Goal: Information Seeking & Learning: Find specific fact

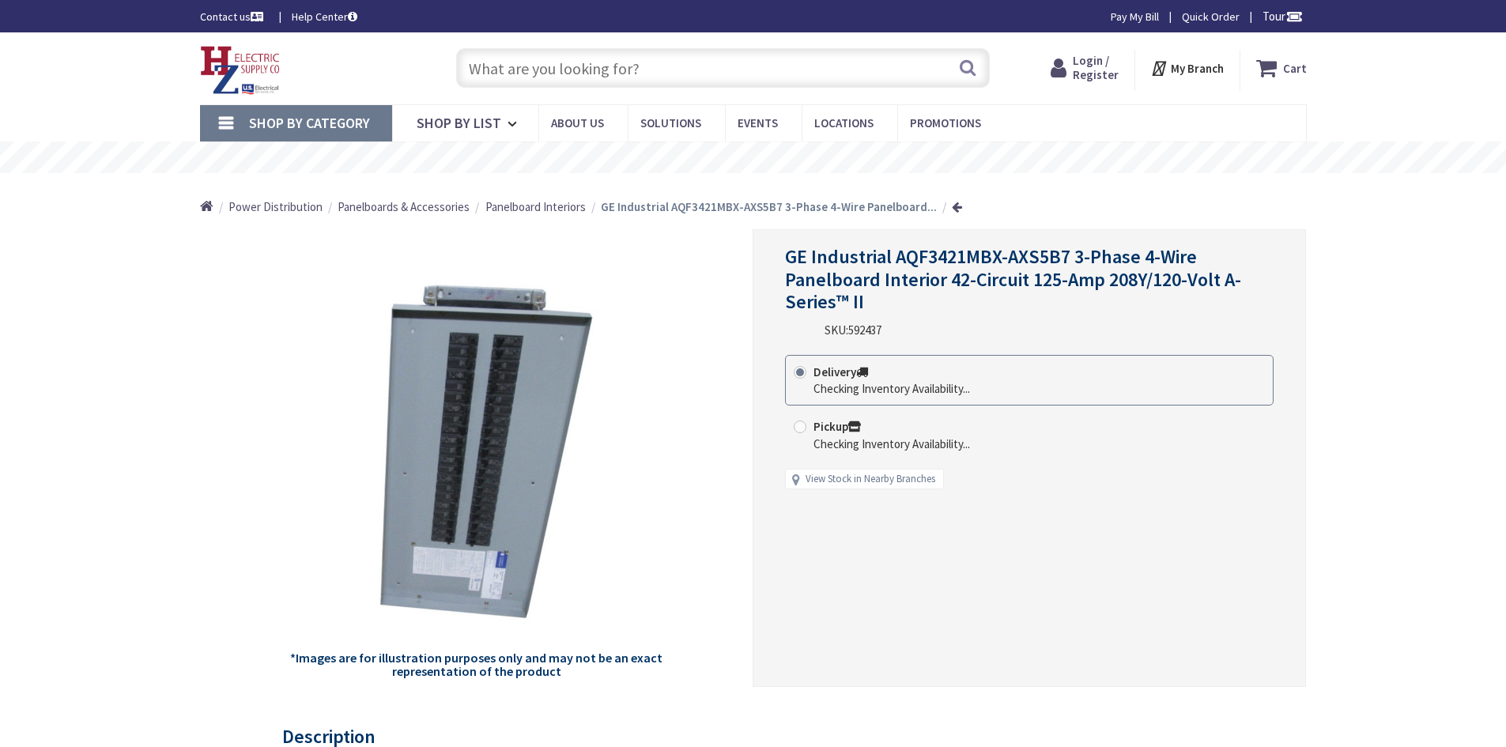
type input "[GEOGRAPHIC_DATA], [GEOGRAPHIC_DATA]"
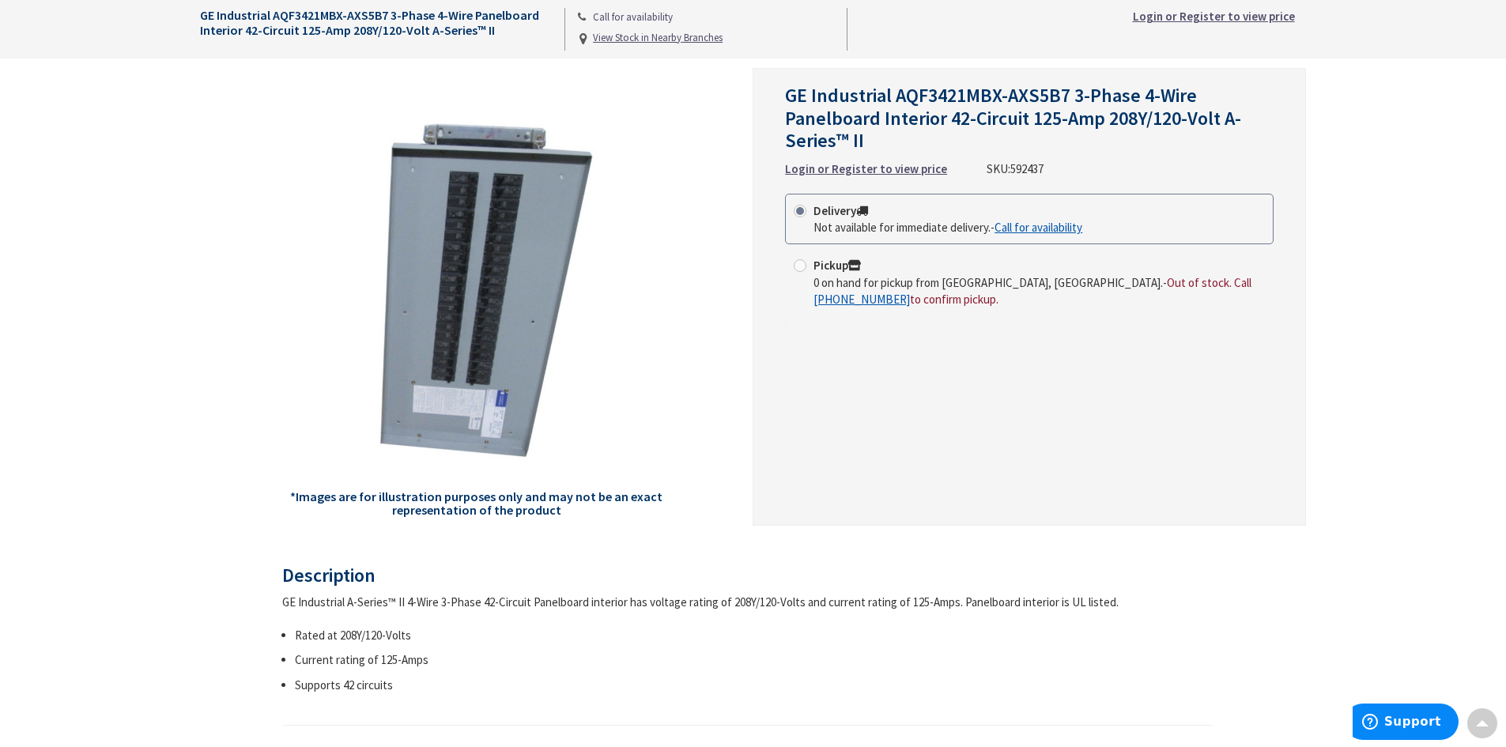
scroll to position [158, 0]
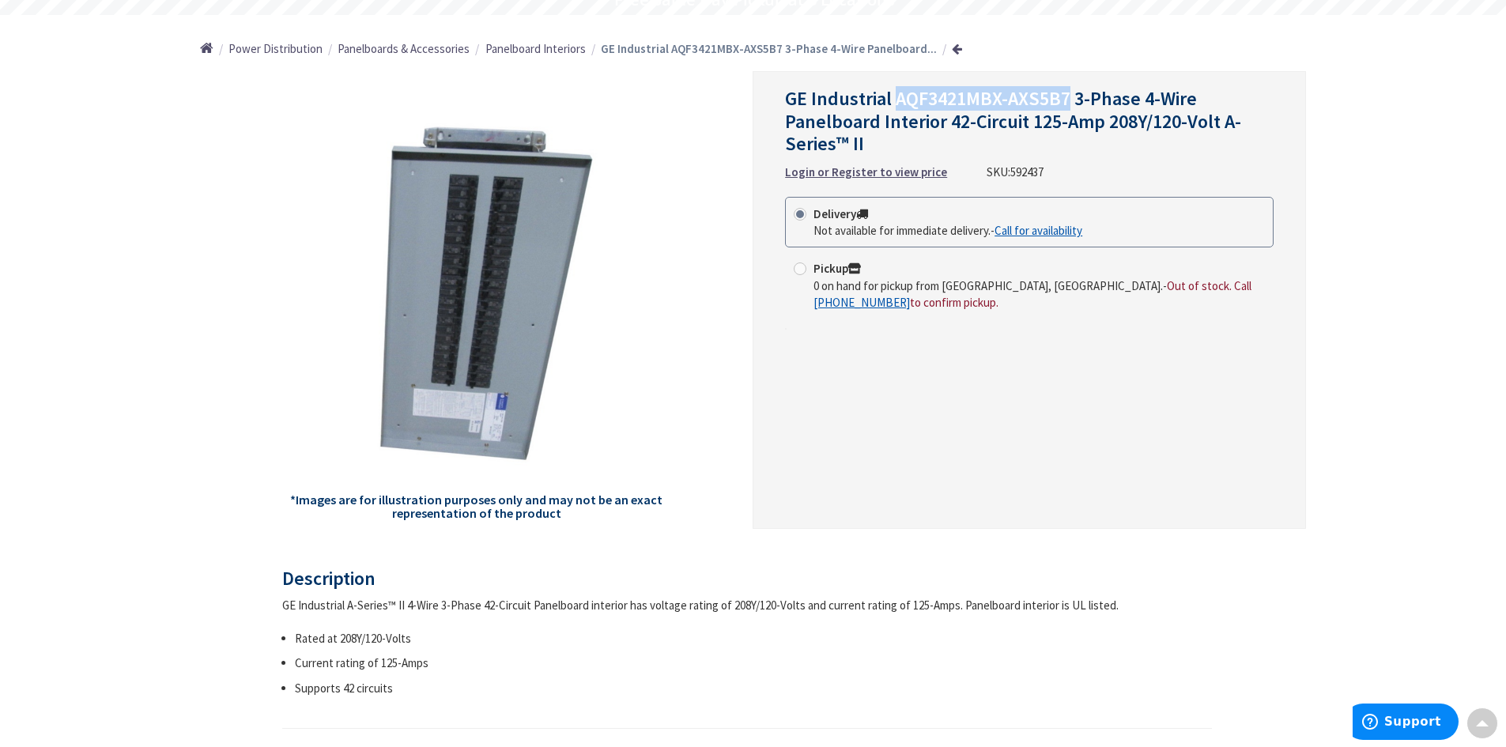
drag, startPoint x: 899, startPoint y: 101, endPoint x: 1064, endPoint y: 101, distance: 165.2
click at [1064, 101] on span "GE Industrial AQF3421MBX-AXS5B7 3-Phase 4-Wire Panelboard Interior 42-Circuit 1…" at bounding box center [1013, 121] width 456 height 70
copy span "AQF3421MBX-AXS5B7"
click at [1301, 325] on div "GE Industrial AQF3421MBX-AXS5B7 3-Phase 4-Wire Panelboard Interior 42-Circuit 1…" at bounding box center [1029, 300] width 553 height 458
drag, startPoint x: 198, startPoint y: 117, endPoint x: 236, endPoint y: 16, distance: 108.1
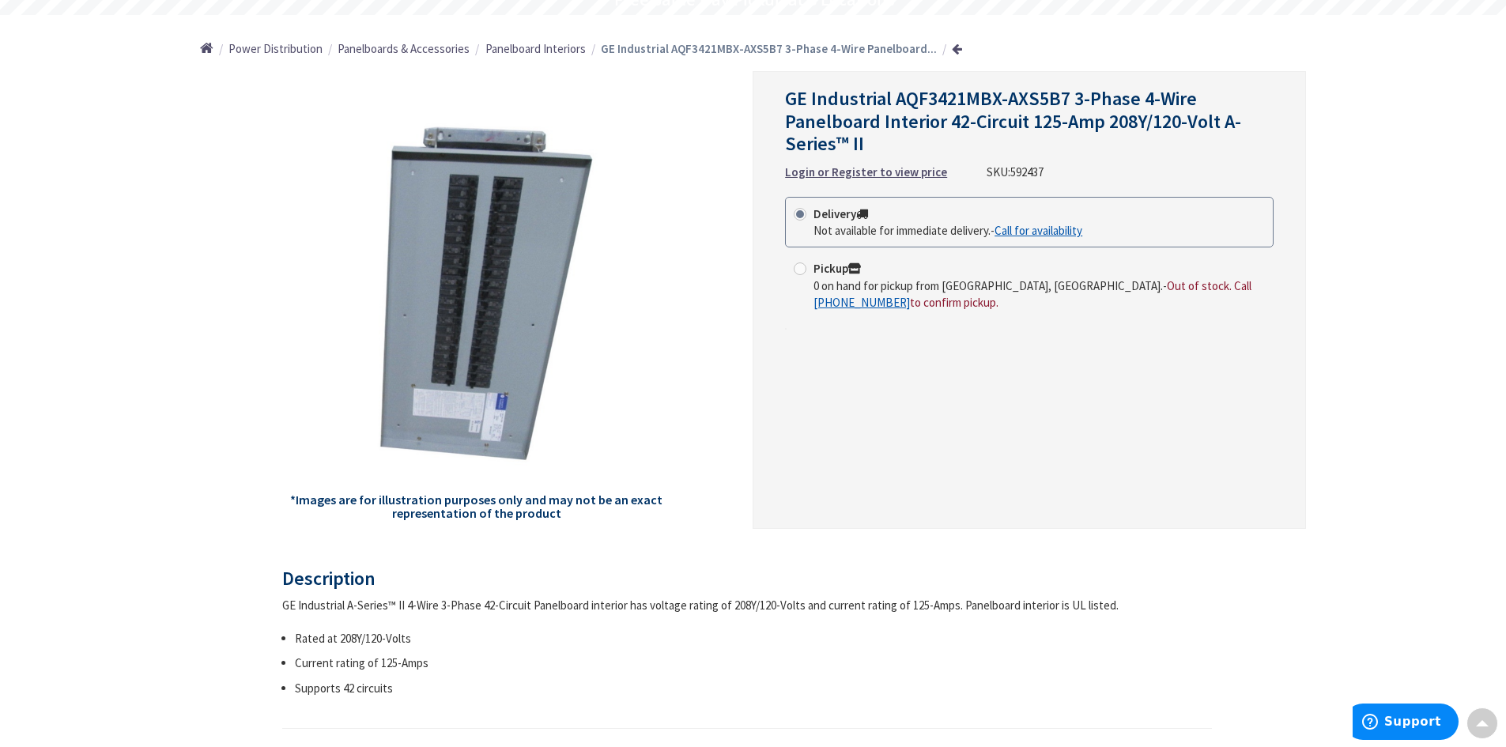
click at [198, 115] on main "Back *Images are for illustration purposes only and may not be an exact represe…" at bounding box center [753, 605] width 1186 height 1068
click at [151, 433] on div "GE Industrial AQF3421MBX-AXS5B7 3-Phase 4-Wire Panelboard Interior 42-Circuit 1…" at bounding box center [753, 688] width 1506 height 1628
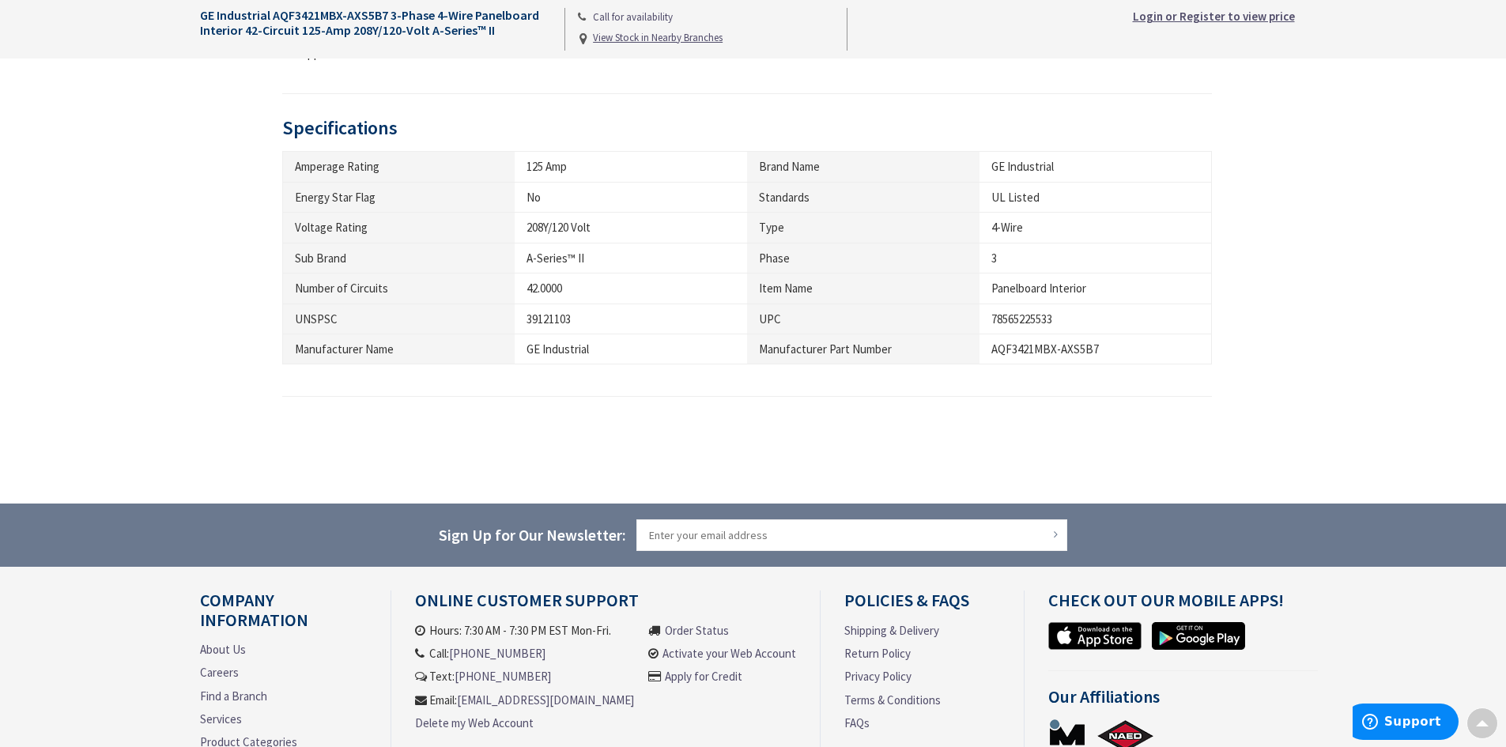
scroll to position [762, 0]
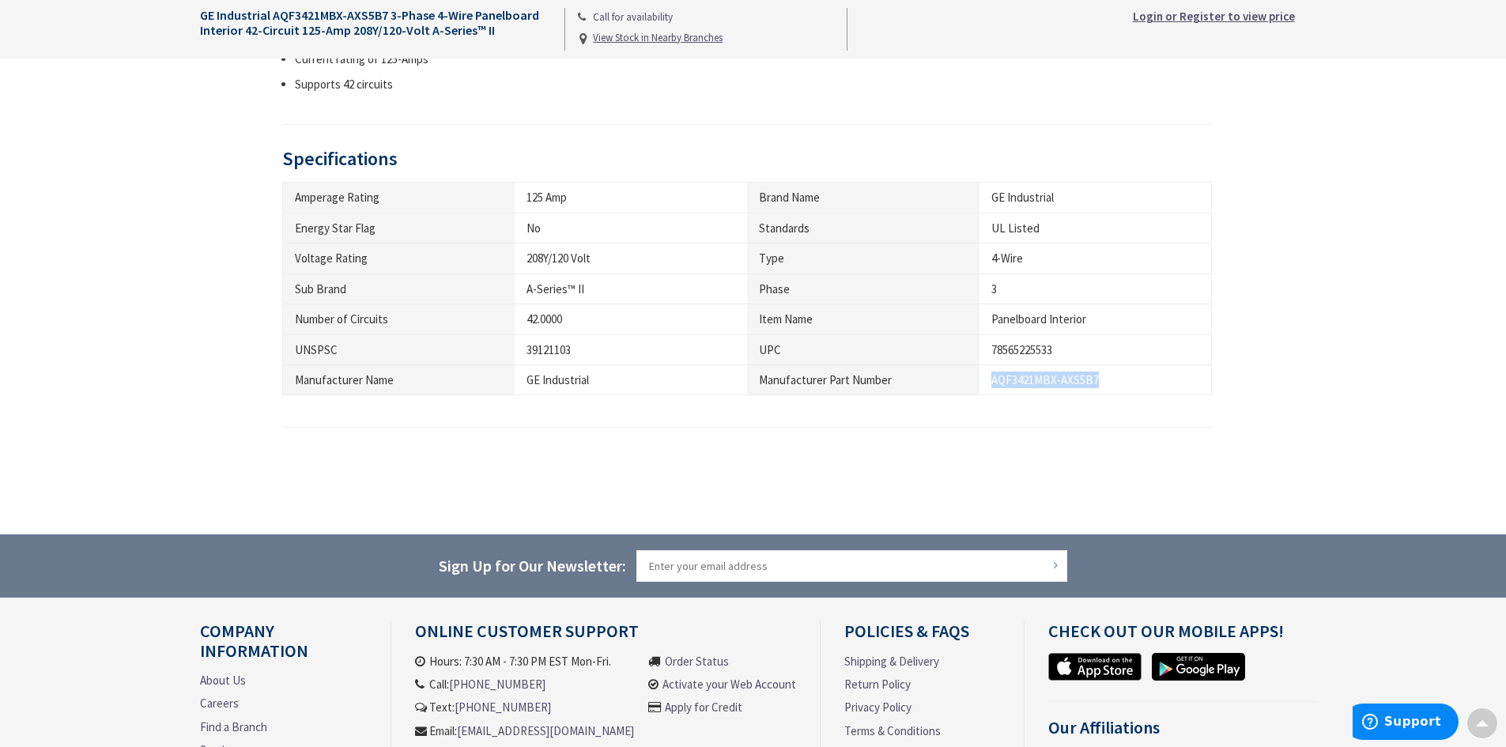
drag, startPoint x: 990, startPoint y: 380, endPoint x: 1097, endPoint y: 384, distance: 106.8
click at [1097, 384] on td "AQF3421MBX-AXS5B7" at bounding box center [1096, 380] width 232 height 30
copy div "AQF3421MBX-AXS5B7"
